Goal: Task Accomplishment & Management: Use online tool/utility

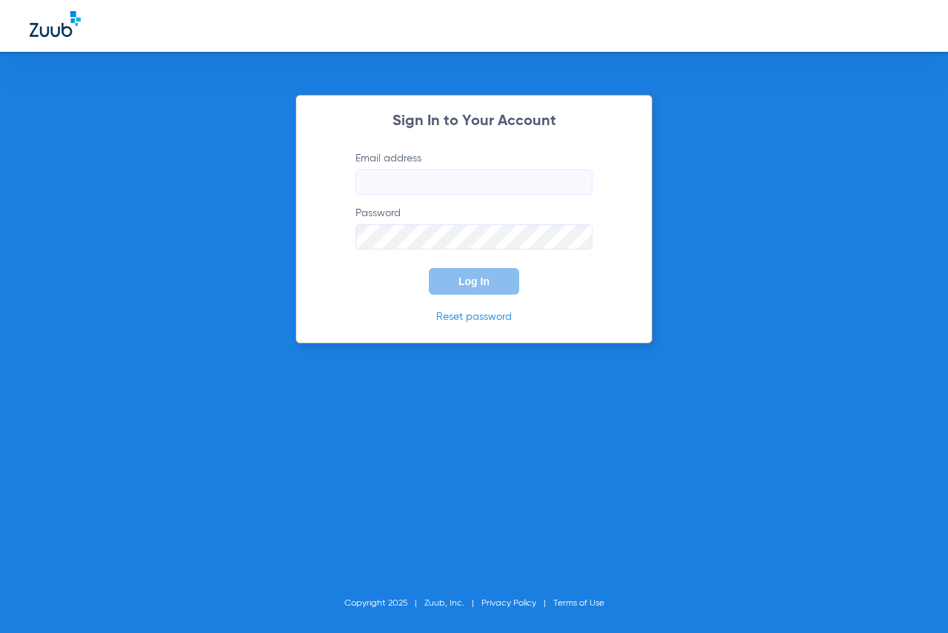
type input "[EMAIL_ADDRESS][DOMAIN_NAME]"
click at [477, 289] on button "Log In" at bounding box center [474, 281] width 90 height 27
type input "[EMAIL_ADDRESS][DOMAIN_NAME]"
click at [441, 275] on button "Log In" at bounding box center [474, 281] width 90 height 27
type input "[EMAIL_ADDRESS][DOMAIN_NAME]"
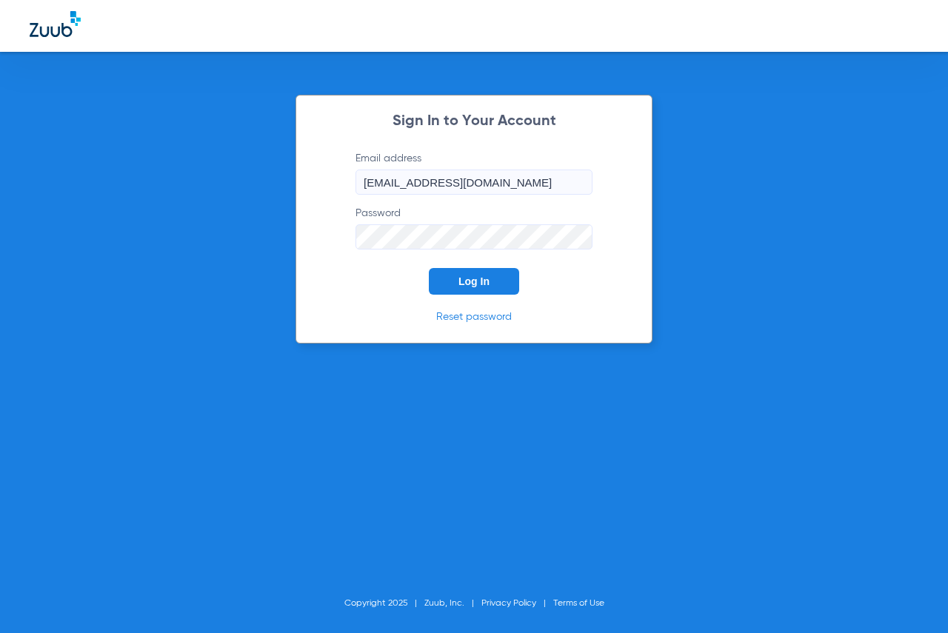
click at [459, 281] on span "Log In" at bounding box center [474, 282] width 31 height 12
